Goal: Navigation & Orientation: Go to known website

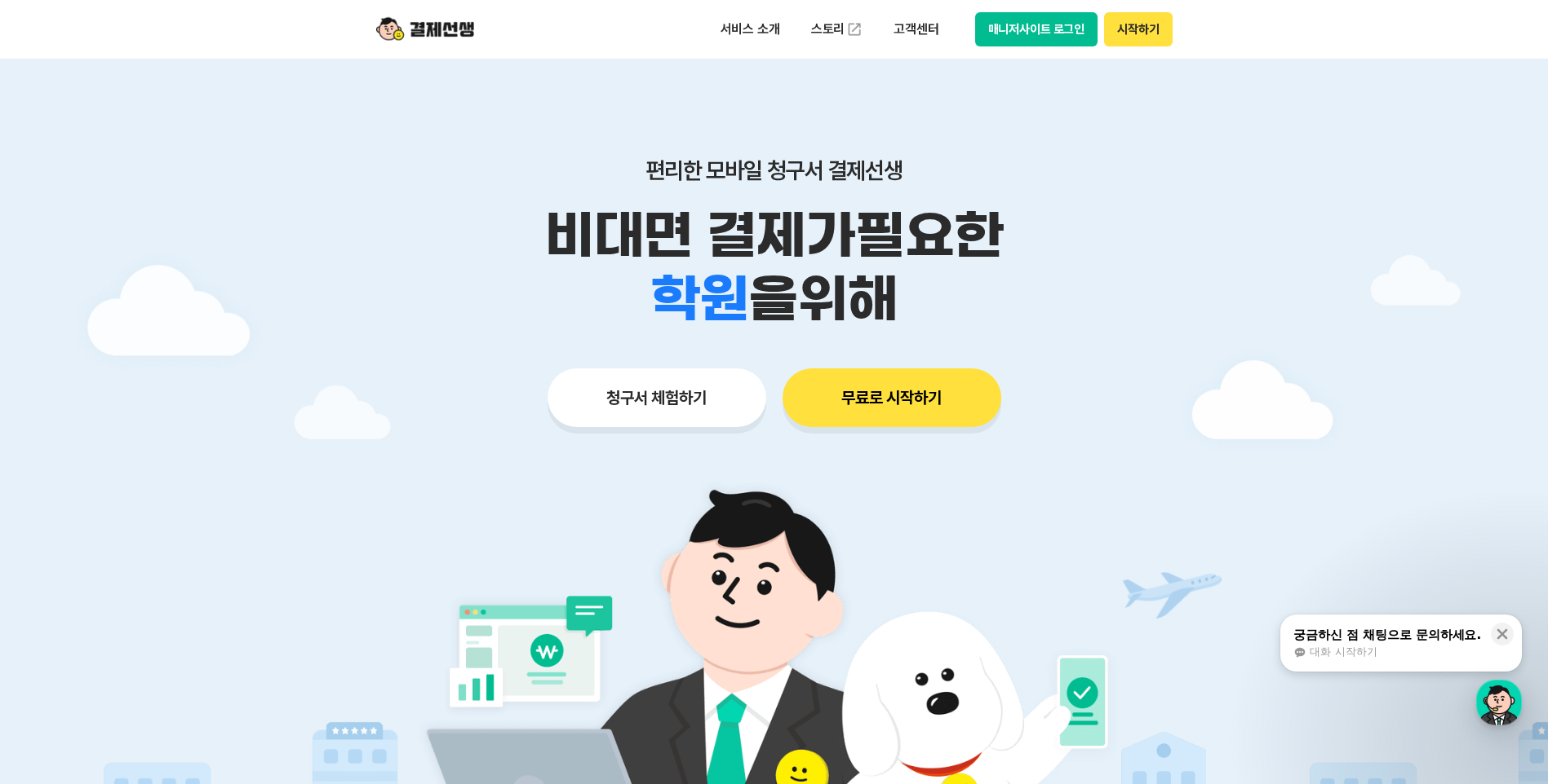
click at [1022, 33] on button "매니저사이트 로그인" at bounding box center [1036, 29] width 123 height 34
click at [994, 35] on button "매니저사이트 로그인" at bounding box center [1036, 29] width 123 height 34
click at [1067, 41] on button "매니저사이트 로그인" at bounding box center [1036, 29] width 123 height 34
click at [1502, 636] on icon at bounding box center [1502, 634] width 17 height 17
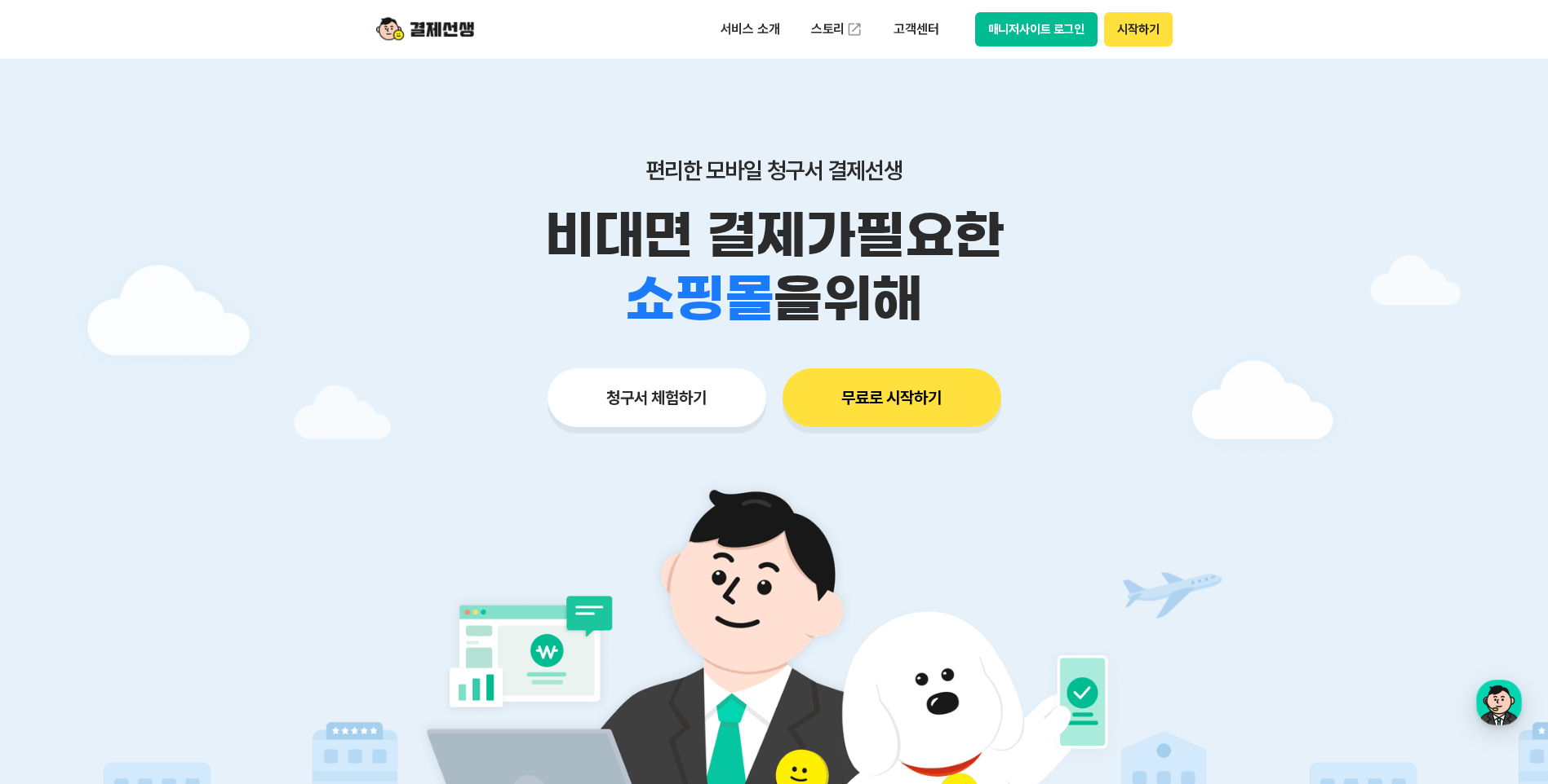
click at [1031, 31] on button "매니저사이트 로그인" at bounding box center [1036, 29] width 123 height 34
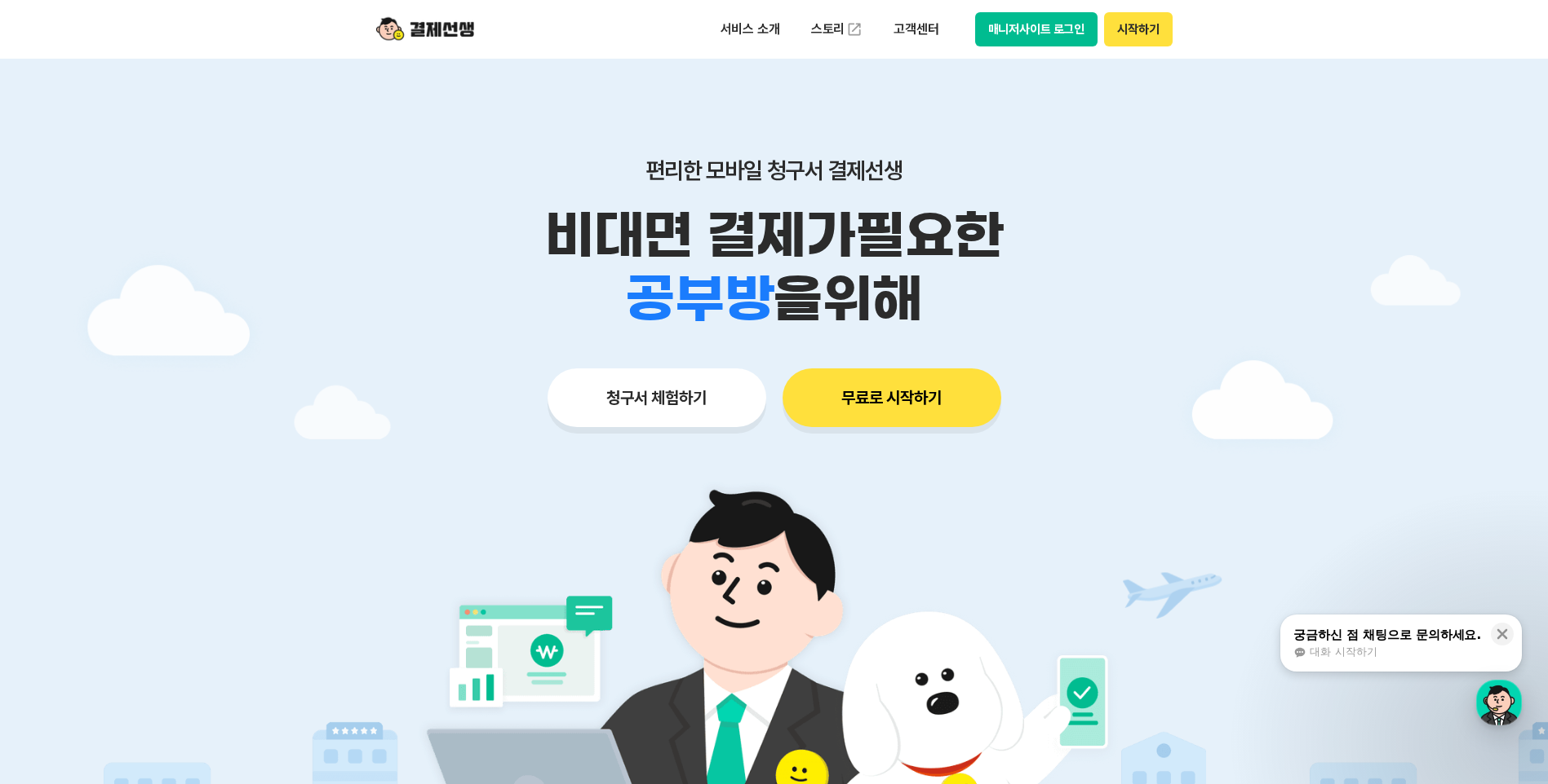
click at [1000, 43] on button "매니저사이트 로그인" at bounding box center [1036, 29] width 123 height 34
click at [877, 418] on button "무료로 시작하기" at bounding box center [892, 397] width 218 height 58
click at [674, 416] on button "청구서 체험하기" at bounding box center [657, 397] width 218 height 58
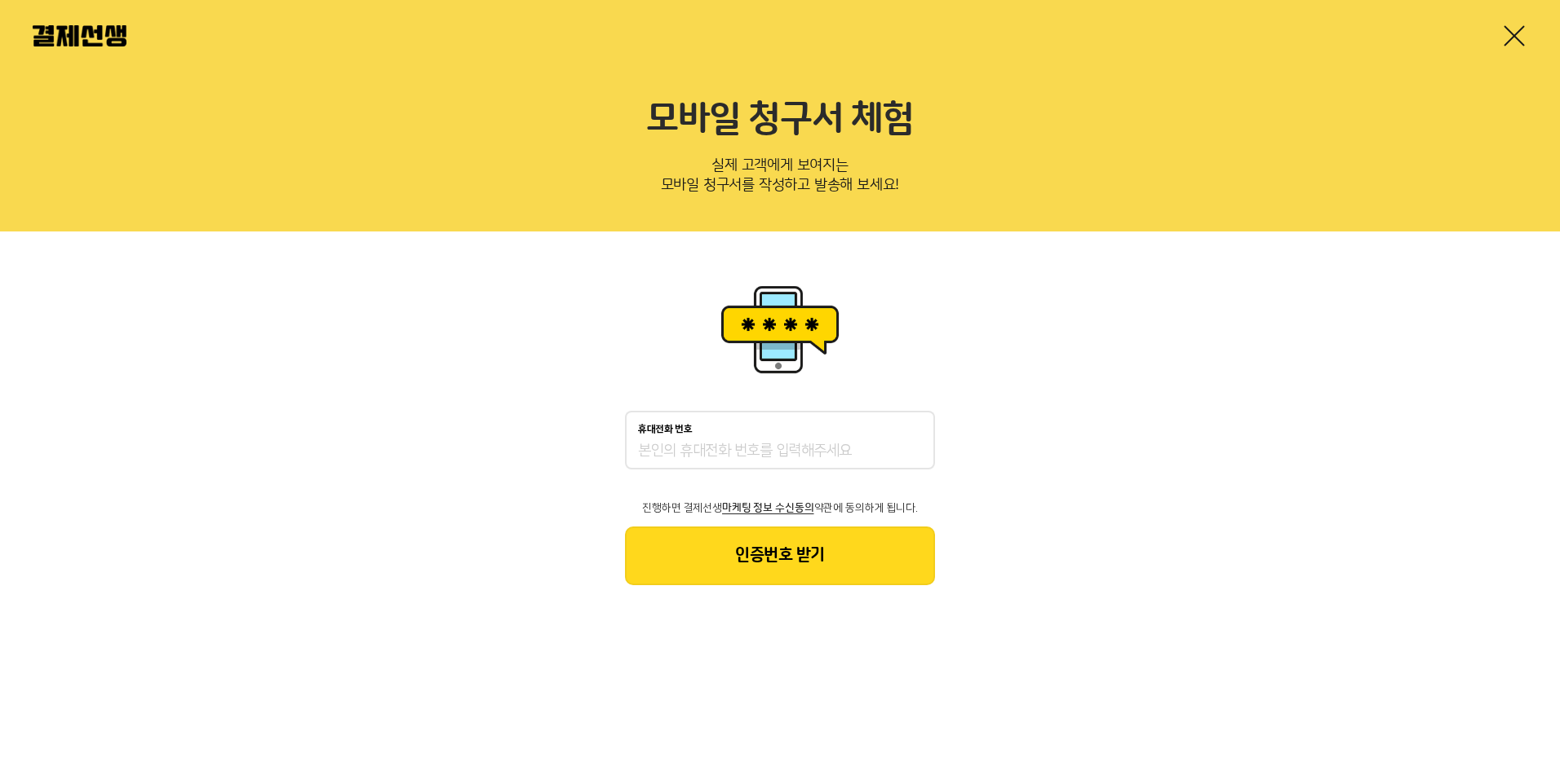
click at [1516, 39] on link at bounding box center [1514, 36] width 26 height 26
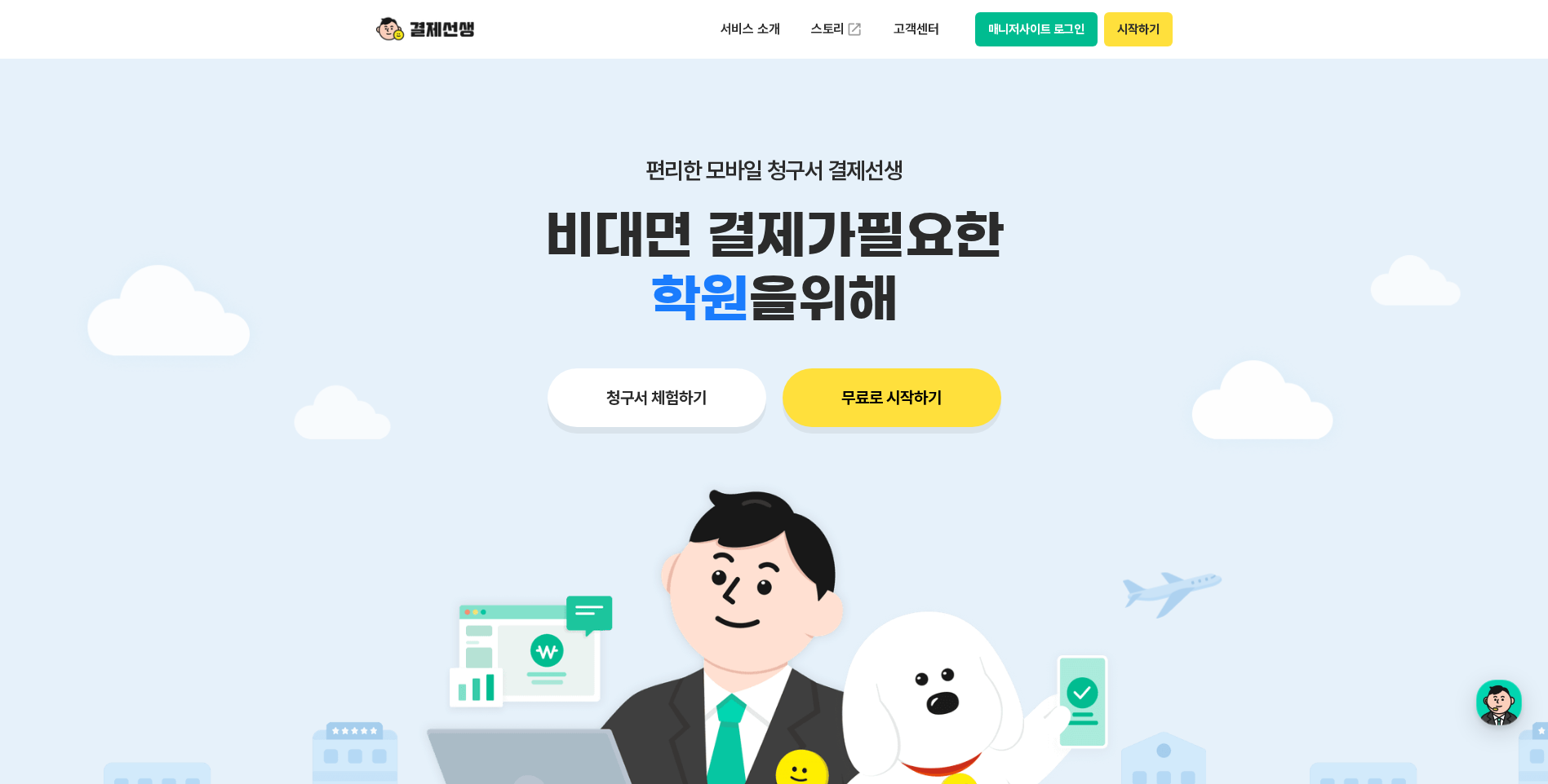
click at [1028, 29] on button "매니저사이트 로그인" at bounding box center [1036, 29] width 123 height 34
click at [1054, 39] on button "매니저사이트 로그인" at bounding box center [1036, 29] width 123 height 34
click at [1063, 38] on button "매니저사이트 로그인" at bounding box center [1036, 29] width 123 height 34
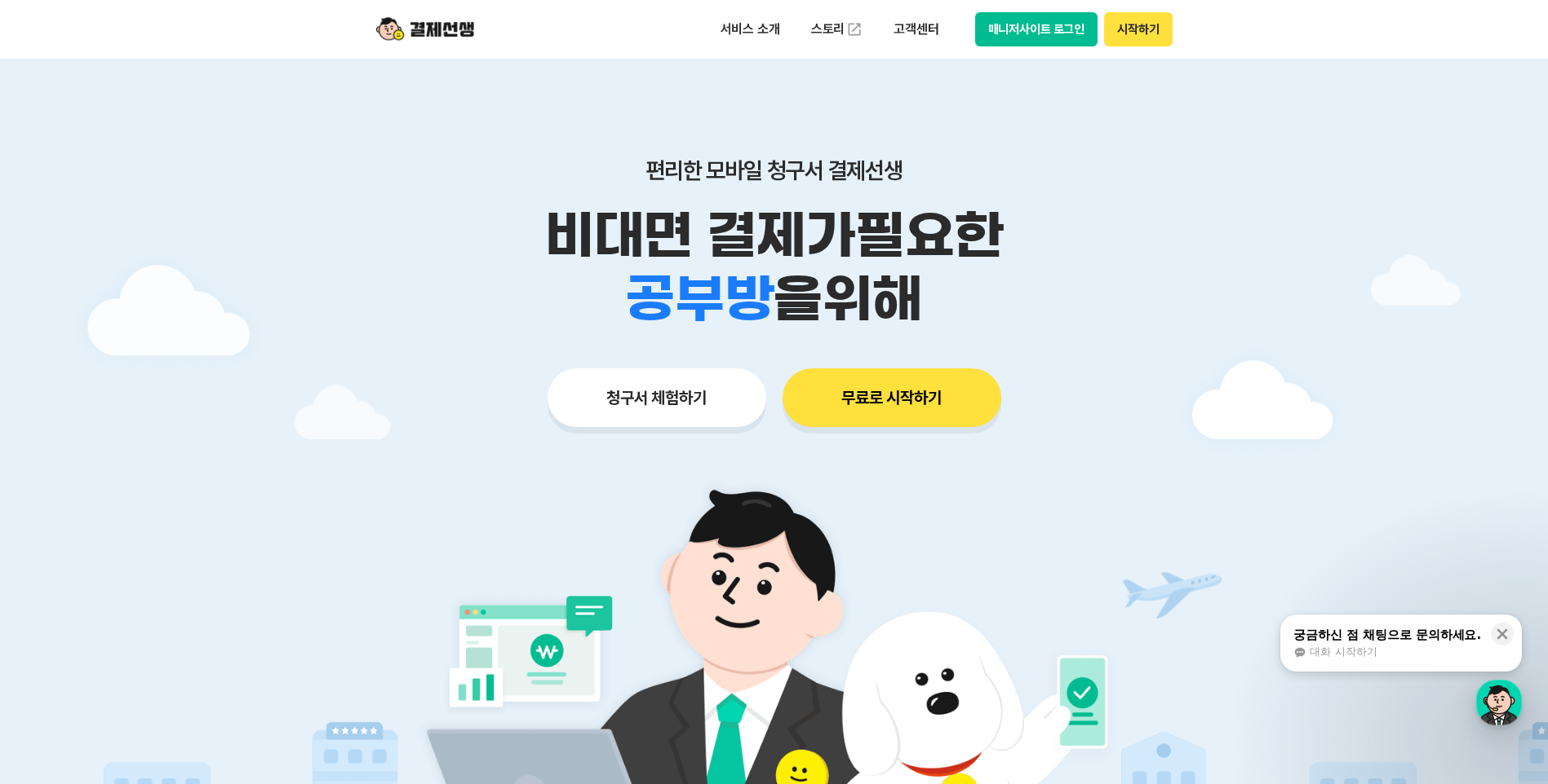
click at [1047, 32] on button "매니저사이트 로그인" at bounding box center [1036, 29] width 123 height 34
click at [436, 33] on img at bounding box center [425, 29] width 98 height 31
click at [1139, 23] on button "시작하기" at bounding box center [1138, 29] width 68 height 34
